Goal: Information Seeking & Learning: Learn about a topic

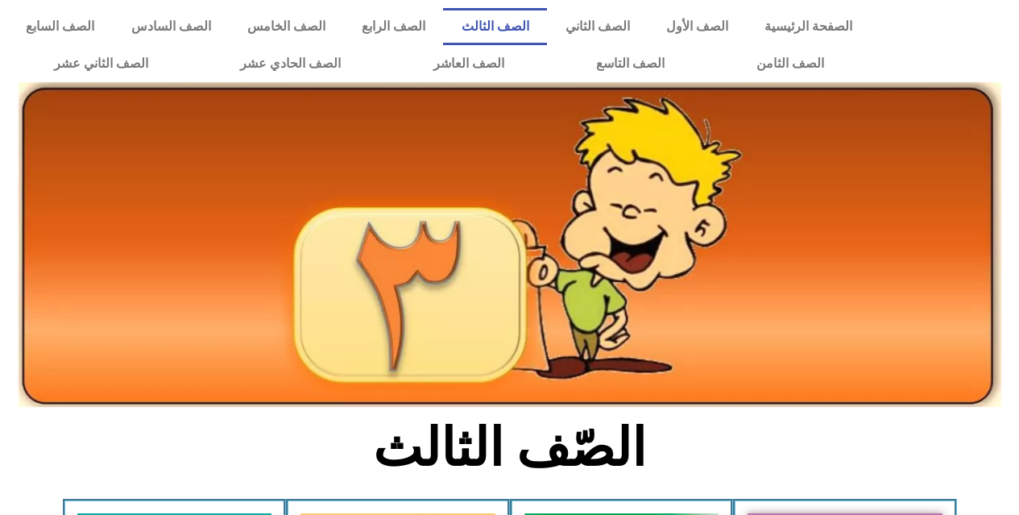
scroll to position [806, 0]
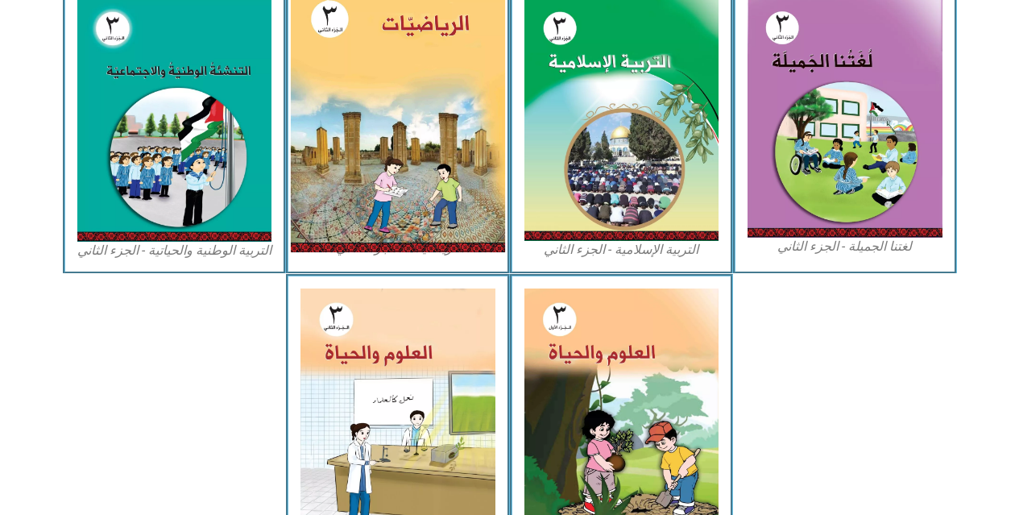
click at [369, 43] on img at bounding box center [398, 118] width 214 height 267
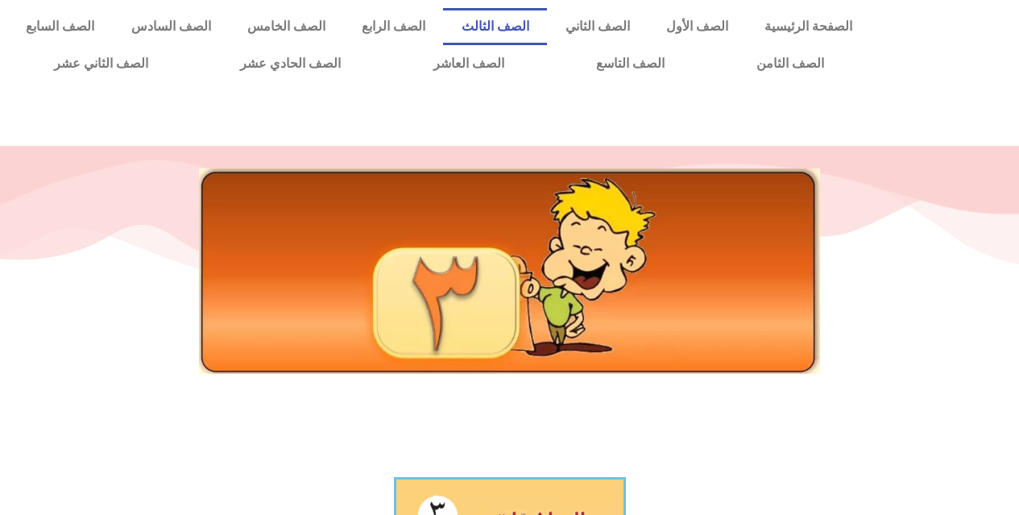
click at [547, 25] on link "الصف الثالث" at bounding box center [495, 26] width 104 height 37
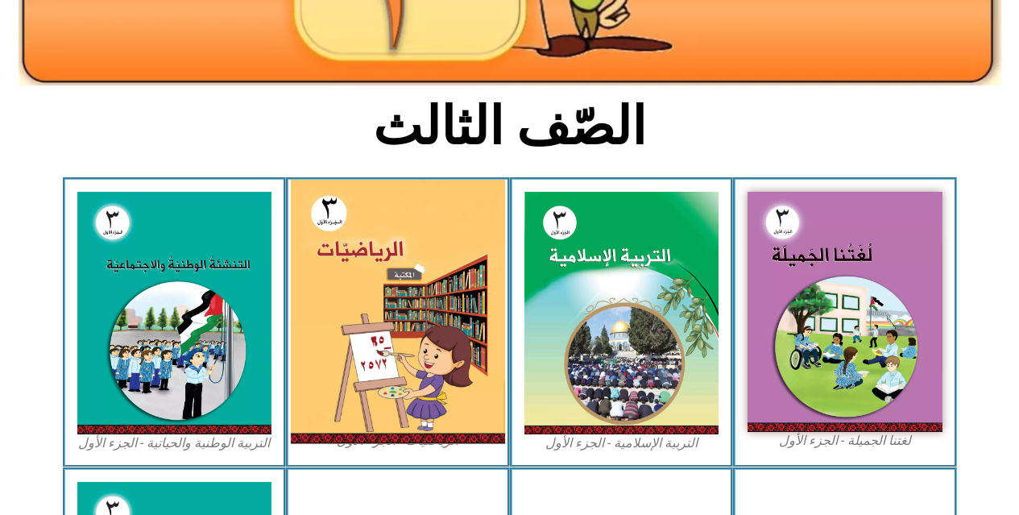
scroll to position [322, 0]
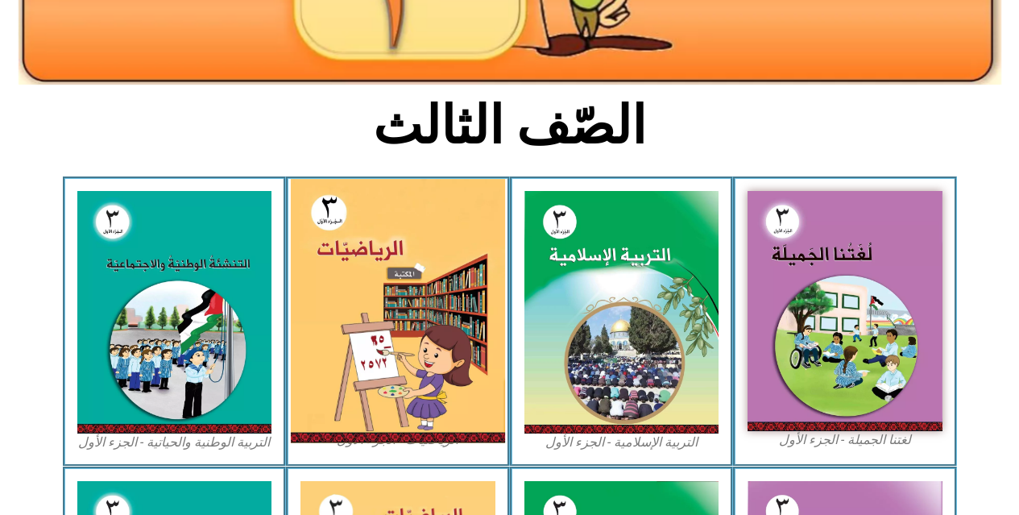
click at [362, 255] on img at bounding box center [398, 311] width 214 height 264
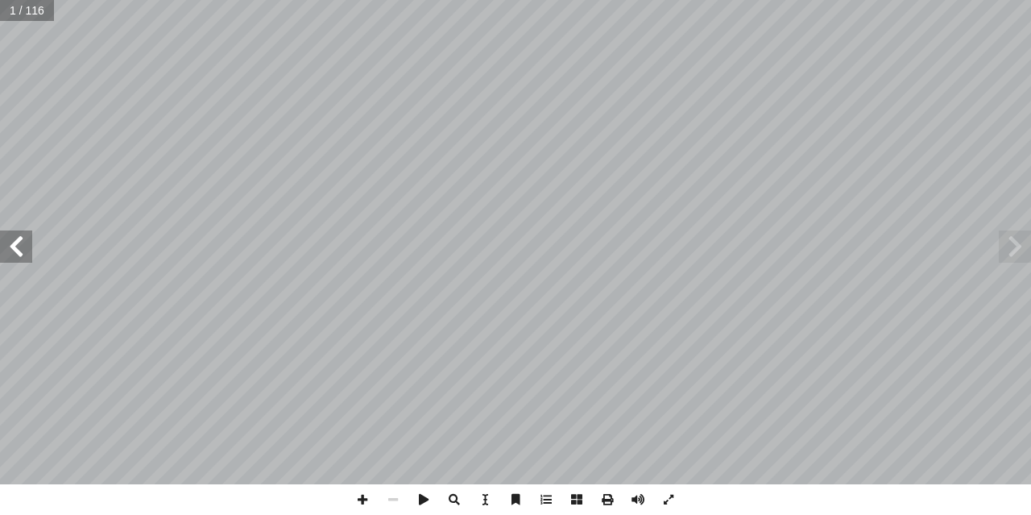
click at [20, 249] on span at bounding box center [16, 246] width 32 height 32
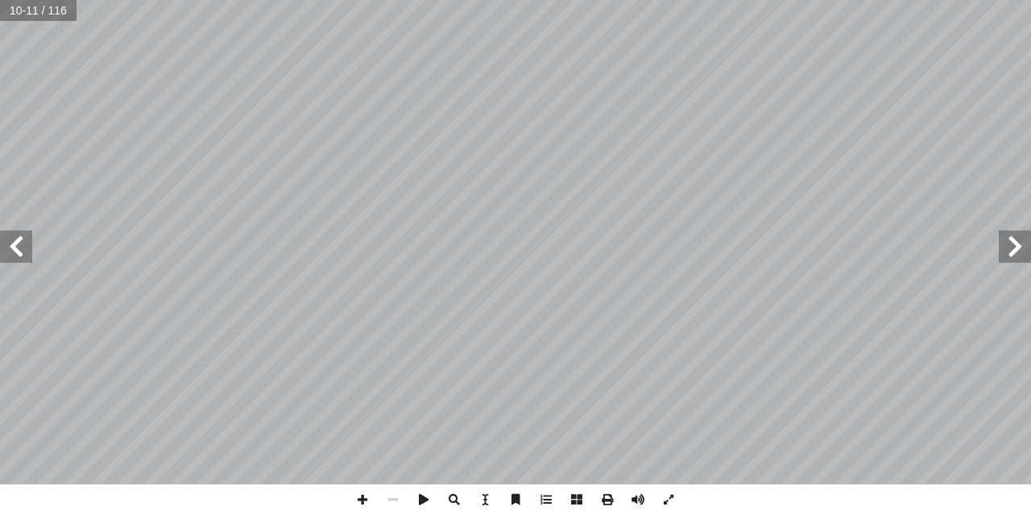
click at [20, 249] on span at bounding box center [16, 246] width 32 height 32
click at [363, 500] on span at bounding box center [362, 499] width 31 height 31
click at [360, 501] on span at bounding box center [362, 499] width 31 height 31
click at [349, 147] on html "الصفحة الرئيسية الصف الأول الصف الثاني الصف الثالث الصف الرابع الصف الخامس الصف…" at bounding box center [515, 73] width 1031 height 147
